Goal: Navigation & Orientation: Find specific page/section

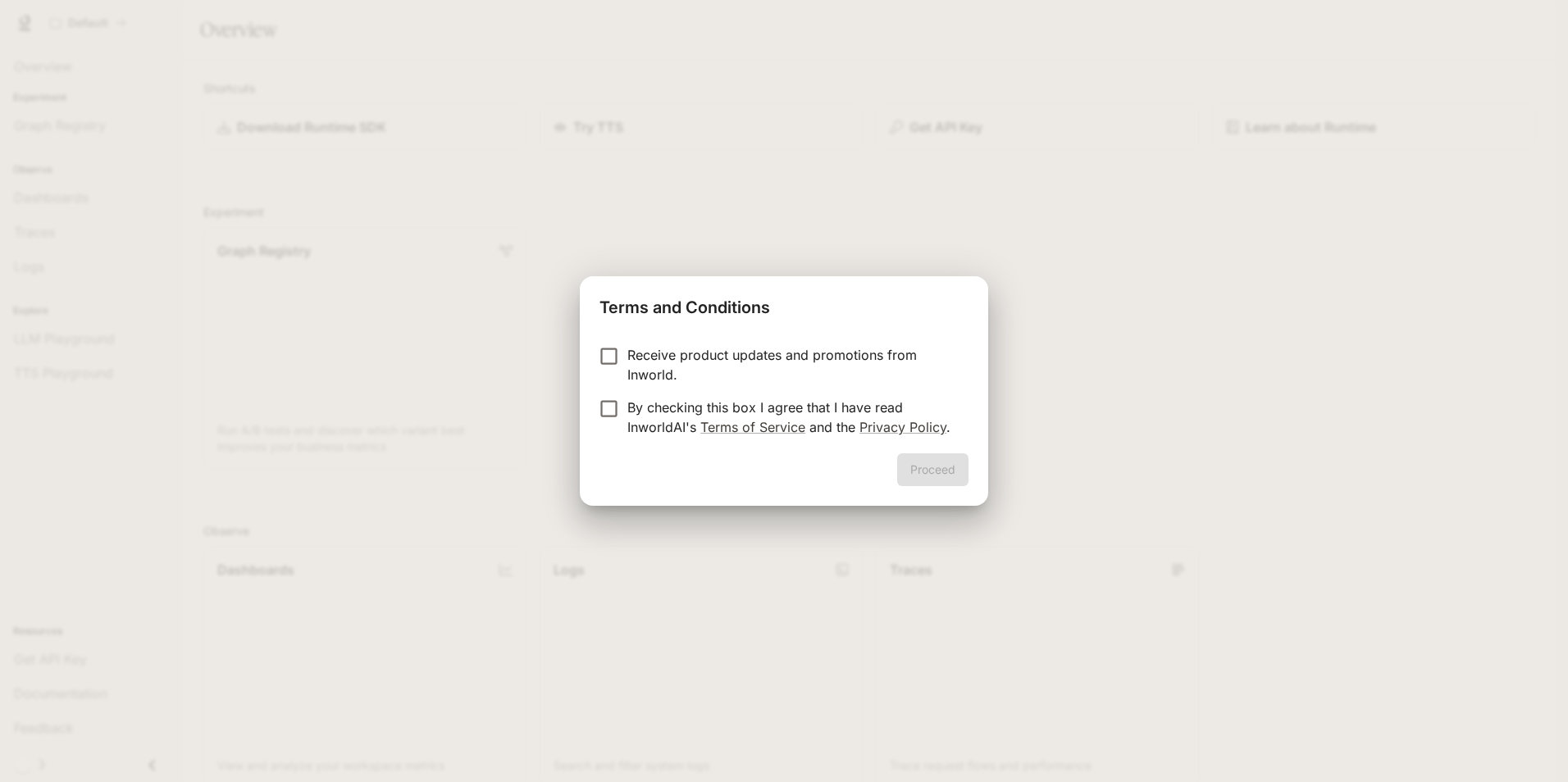
click at [640, 408] on p "By checking this box I agree that I have read InworldAI's Terms of Service and …" at bounding box center [791, 417] width 328 height 40
click at [961, 484] on button "Proceed" at bounding box center [933, 469] width 71 height 33
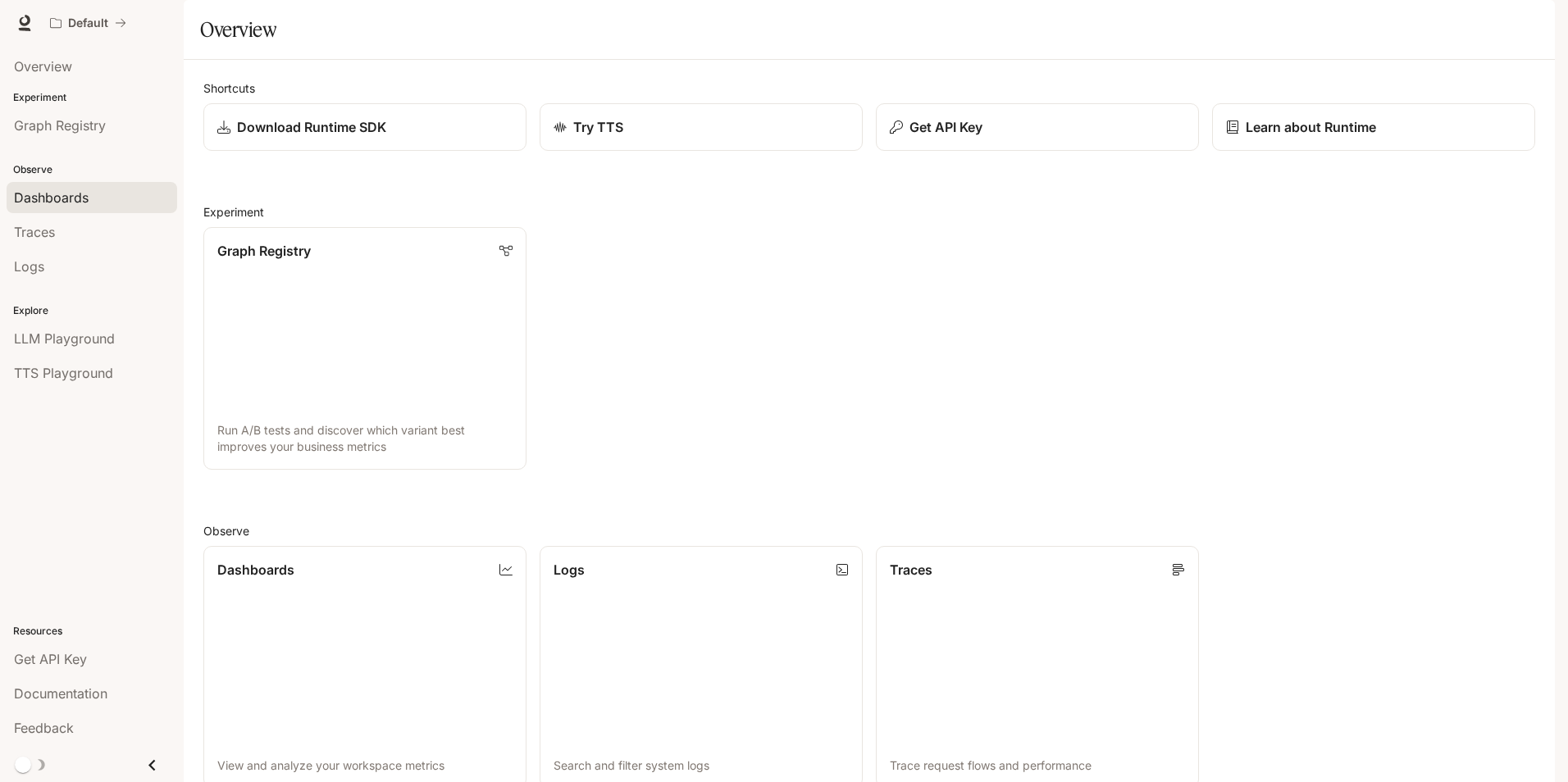
click at [68, 196] on span "Dashboards" at bounding box center [51, 198] width 74 height 20
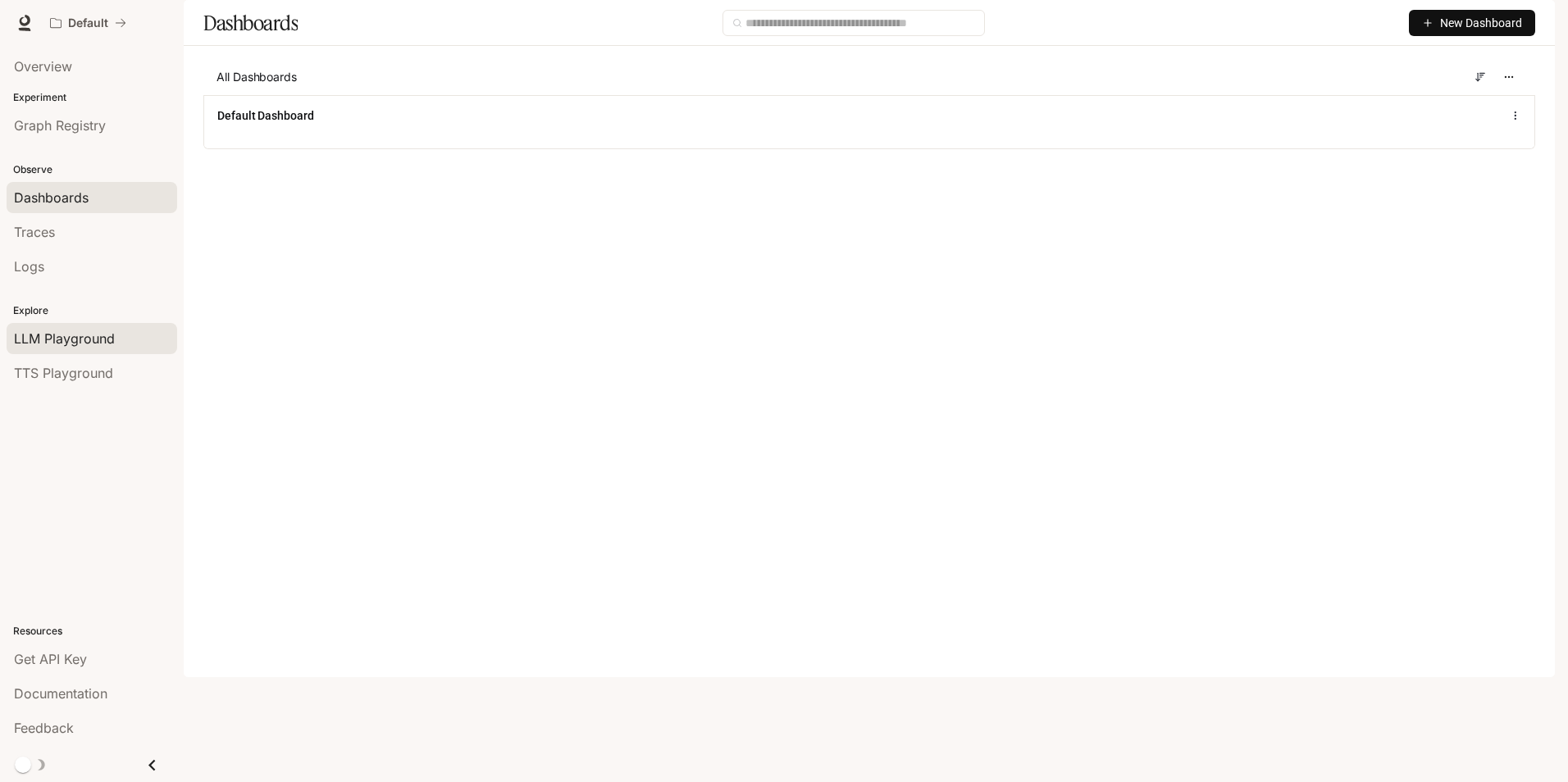
click at [77, 342] on span "LLM Playground" at bounding box center [64, 338] width 101 height 20
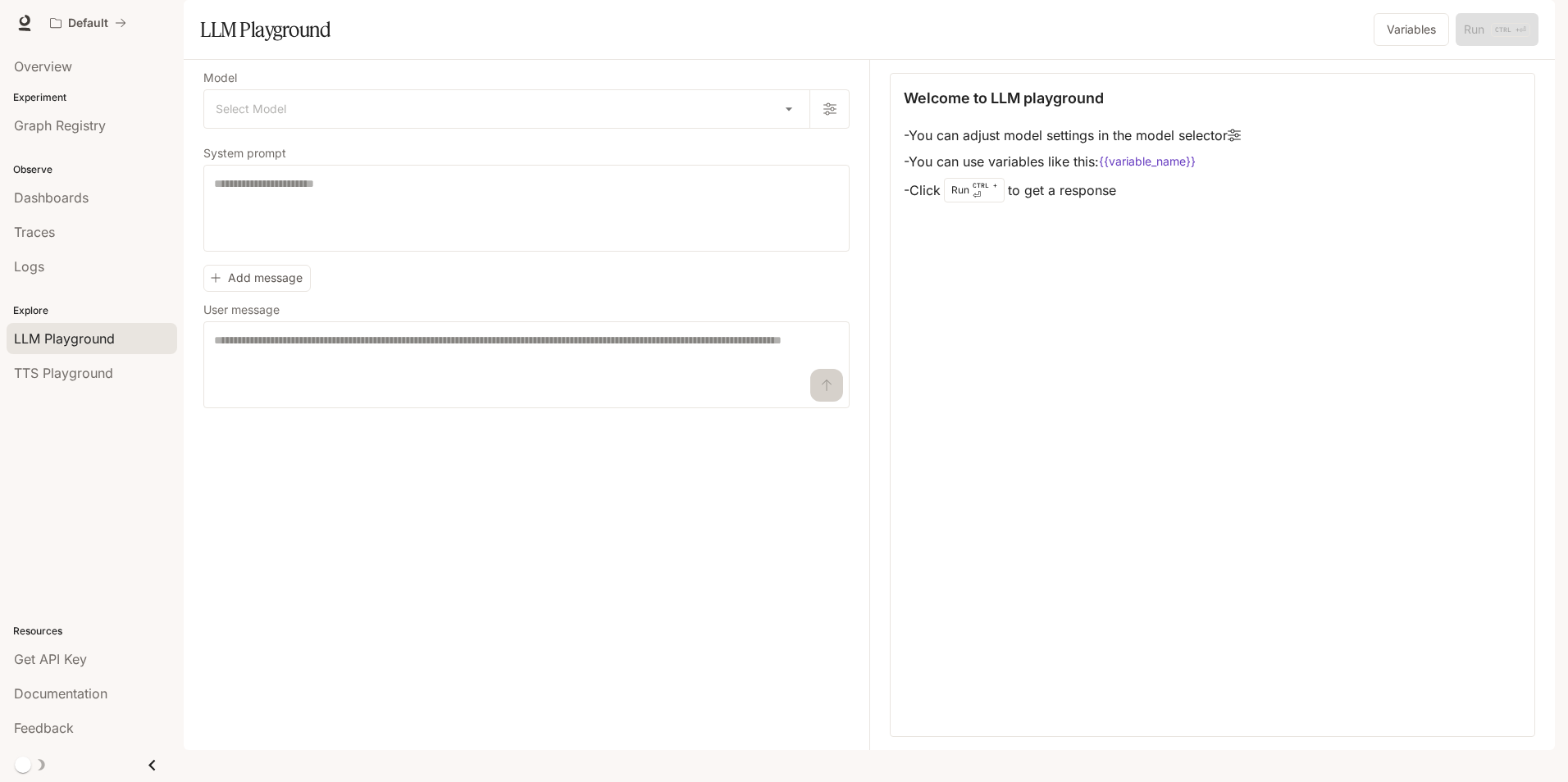
click at [92, 397] on div "Overview Experiment Graph Registry Observe Dashboards Traces Logs Explore LLM P…" at bounding box center [92, 414] width 184 height 736
click at [101, 372] on span "TTS Playground" at bounding box center [64, 373] width 99 height 20
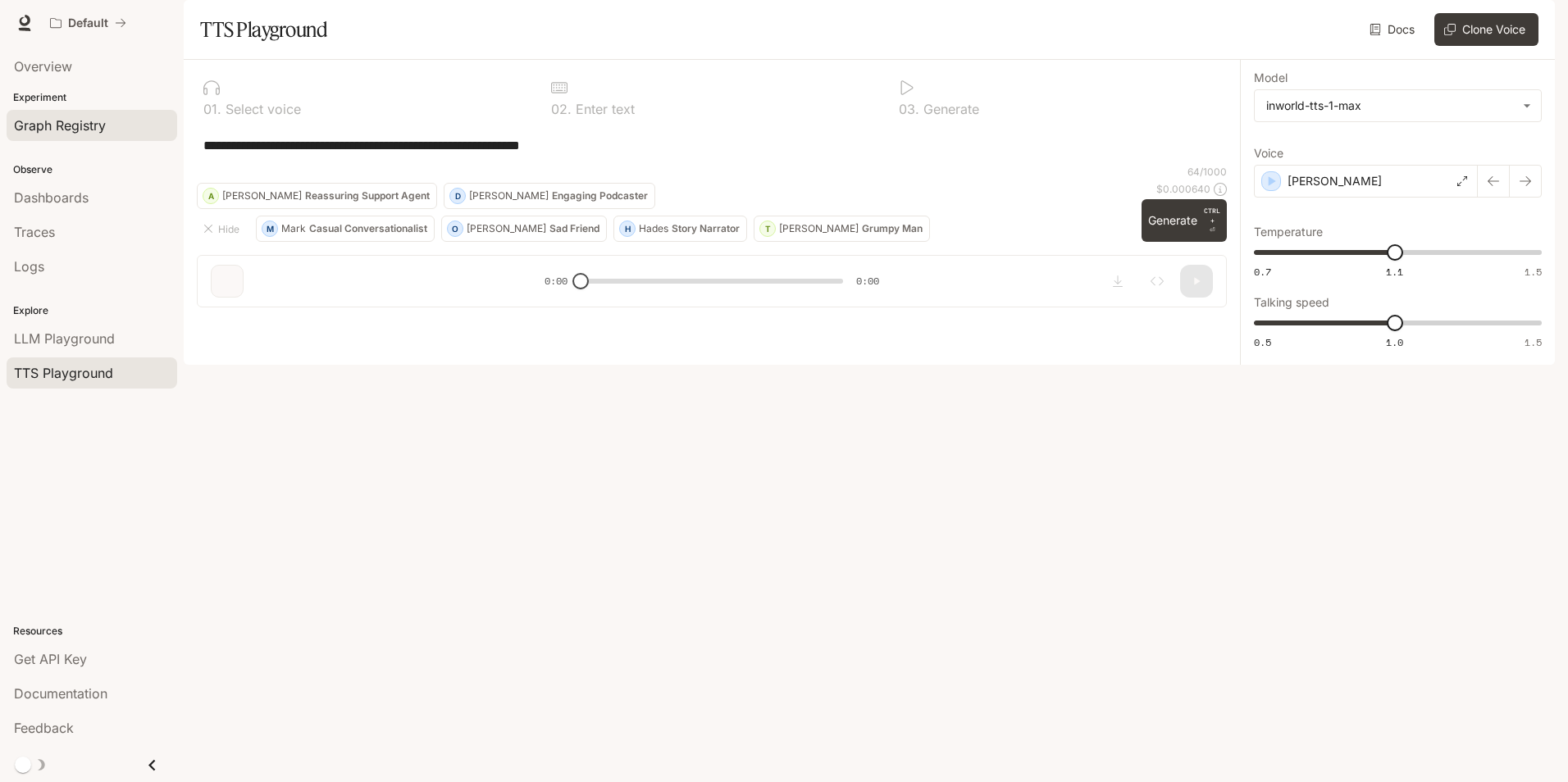
click at [64, 130] on span "Graph Registry" at bounding box center [59, 125] width 92 height 20
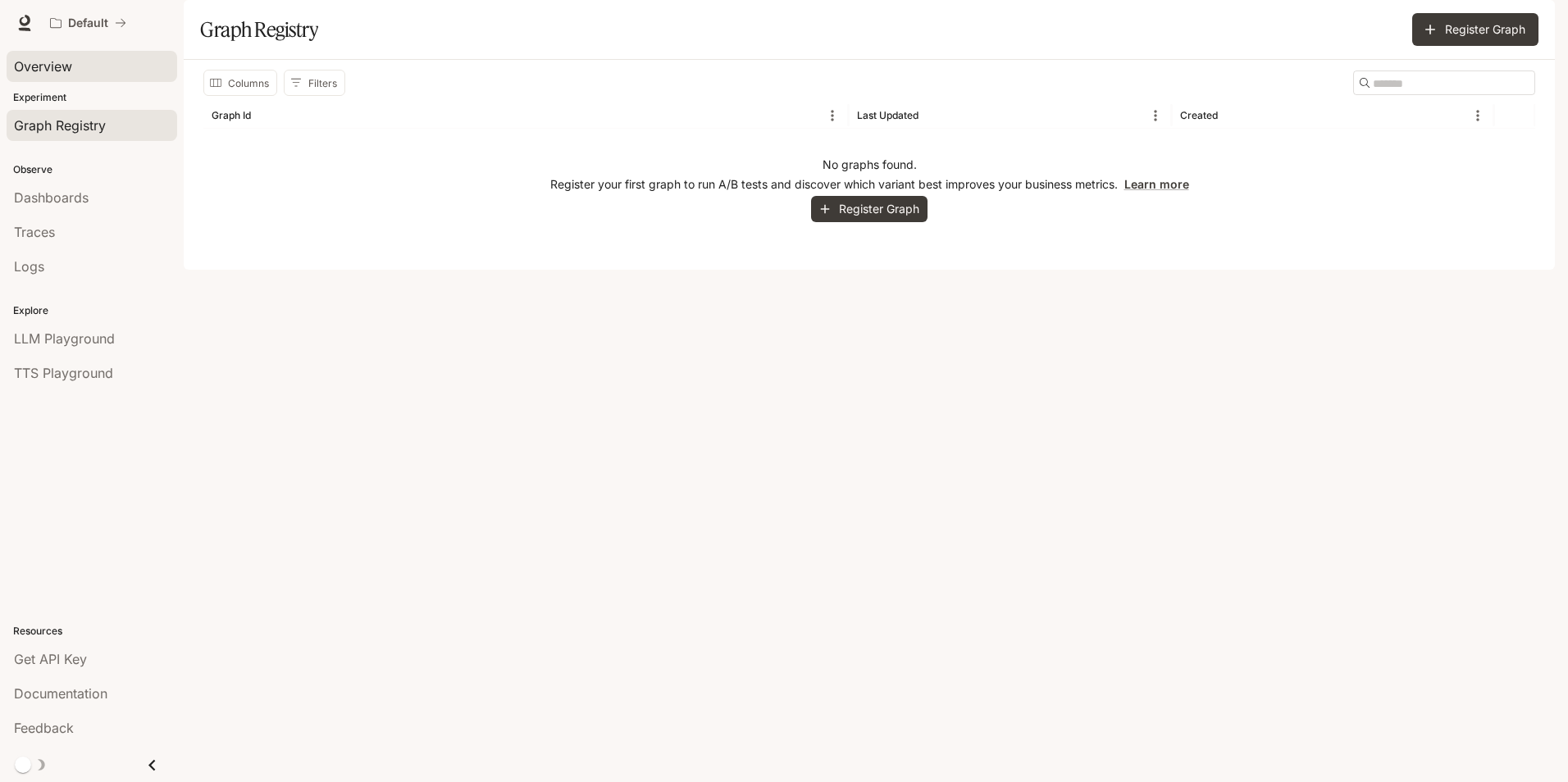
click at [59, 73] on span "Overview" at bounding box center [43, 67] width 59 height 20
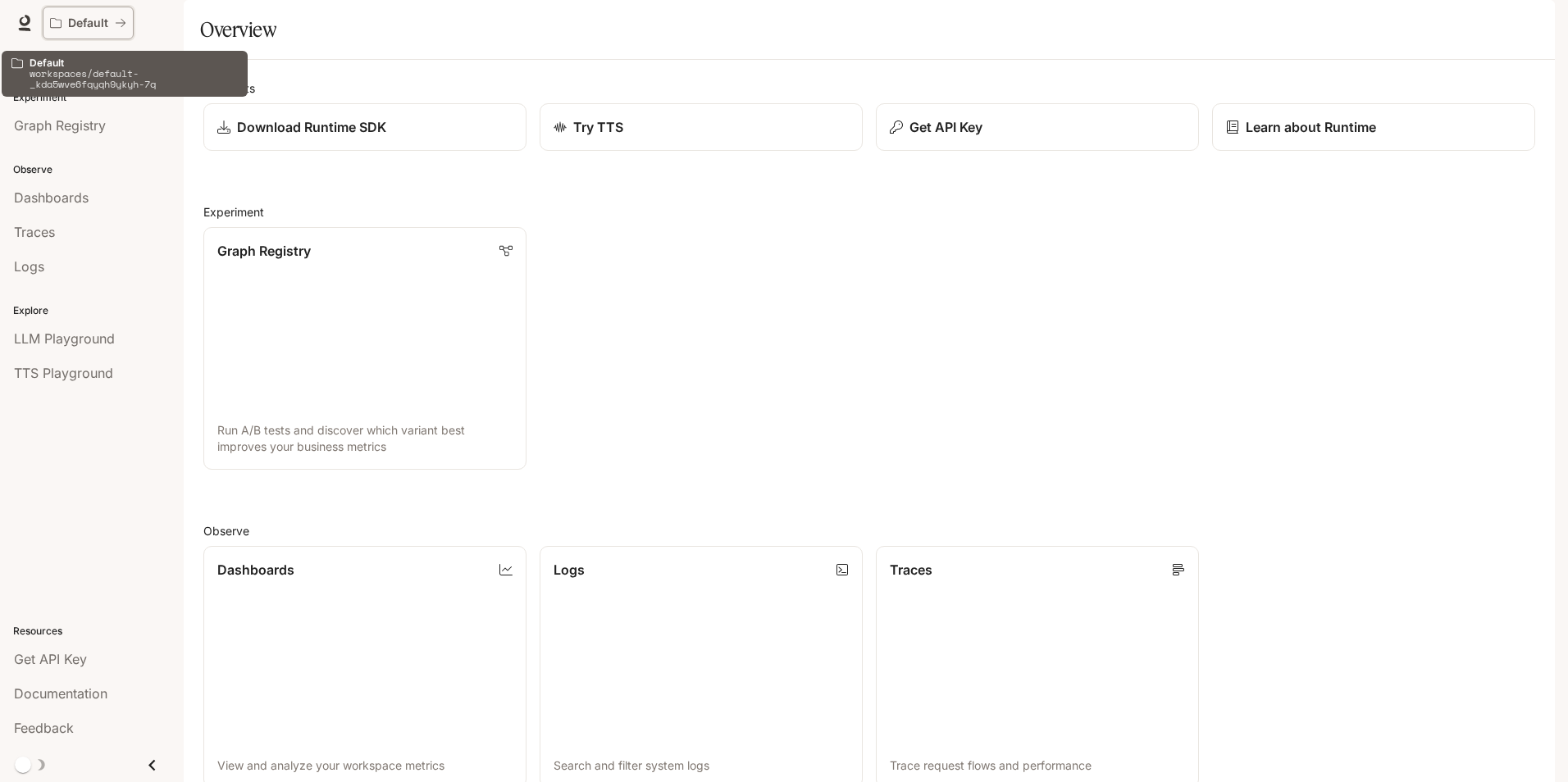
click at [113, 23] on div "Default" at bounding box center [83, 23] width 64 height 14
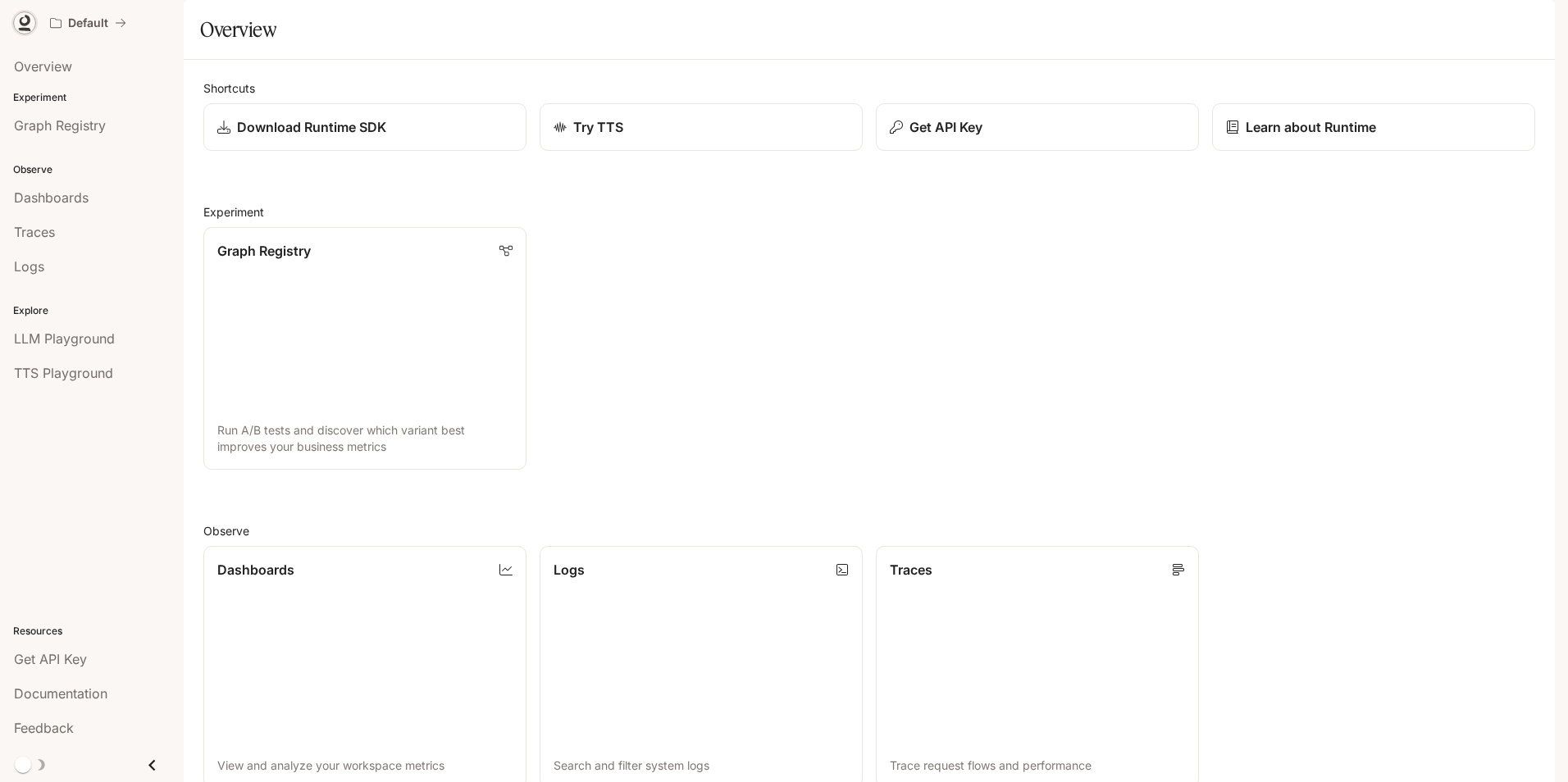
click at [28, 21] on icon at bounding box center [25, 21] width 11 height 12
click at [1530, 32] on img "button" at bounding box center [1532, 23] width 23 height 23
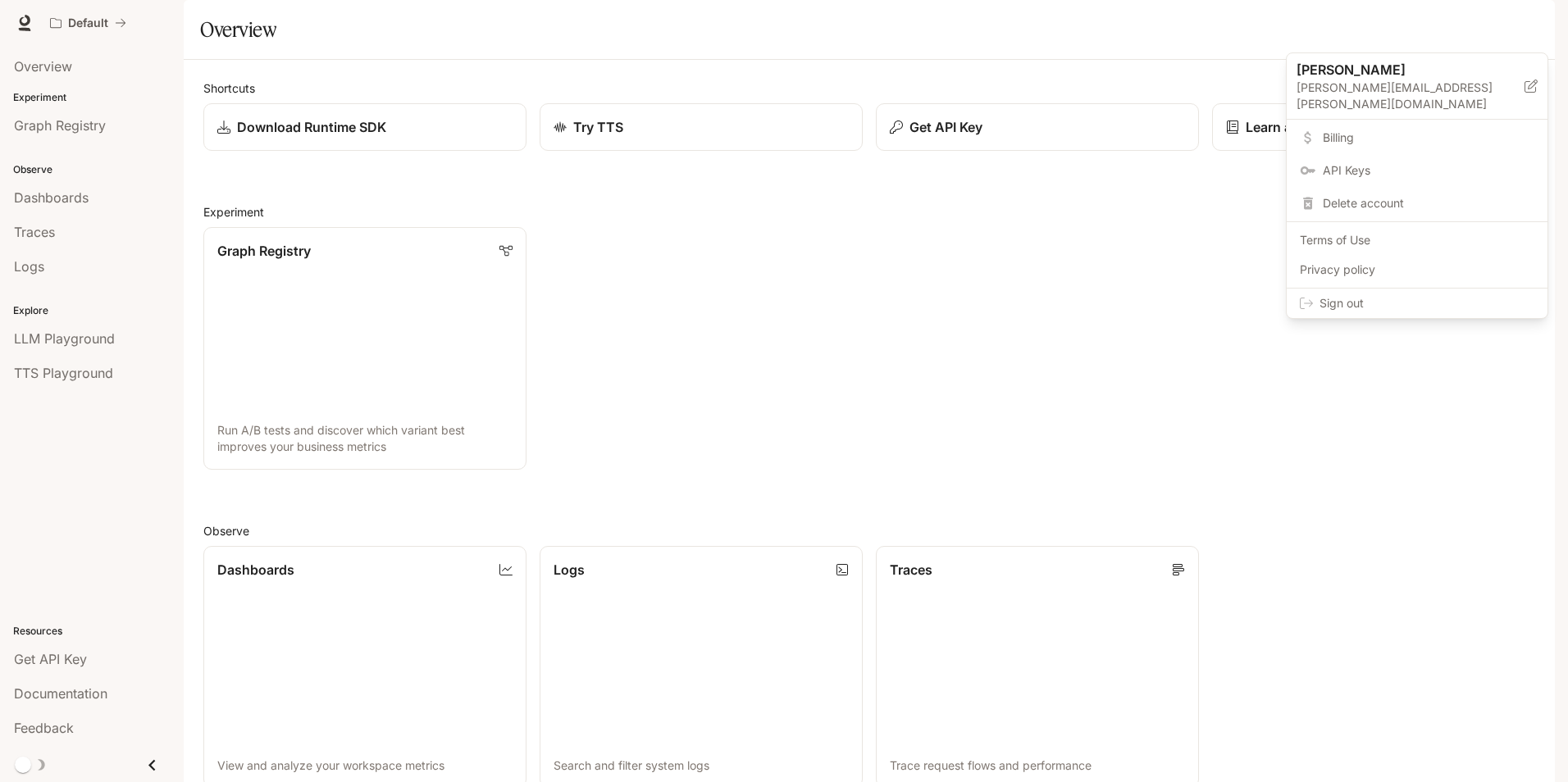
click at [1358, 295] on span "Sign out" at bounding box center [1427, 304] width 215 height 16
